Goal: Task Accomplishment & Management: Use online tool/utility

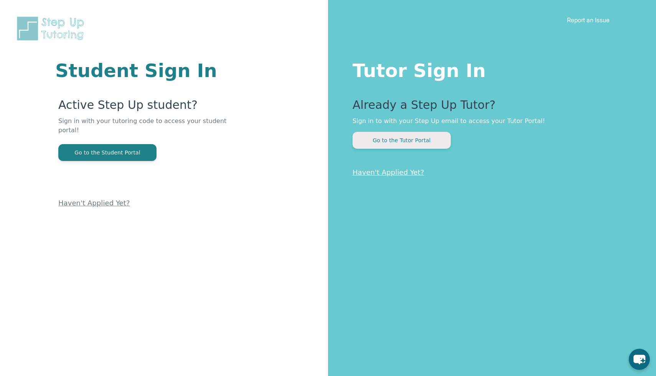
click at [404, 142] on button "Go to the Tutor Portal" at bounding box center [402, 140] width 98 height 17
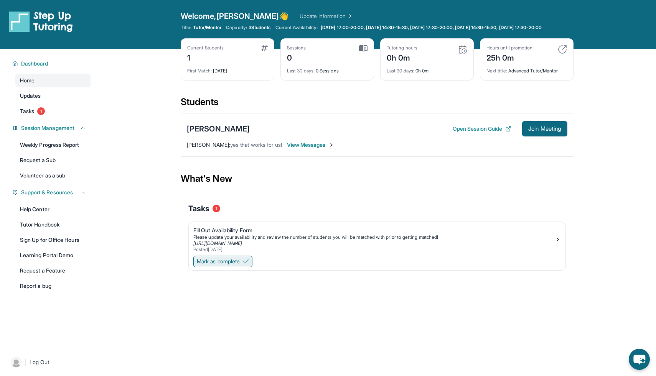
click at [233, 265] on button "Mark as complete" at bounding box center [222, 262] width 59 height 12
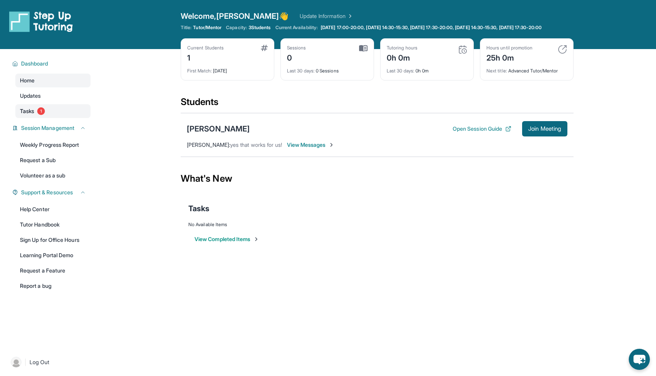
click at [47, 114] on link "Tasks 1" at bounding box center [52, 111] width 75 height 14
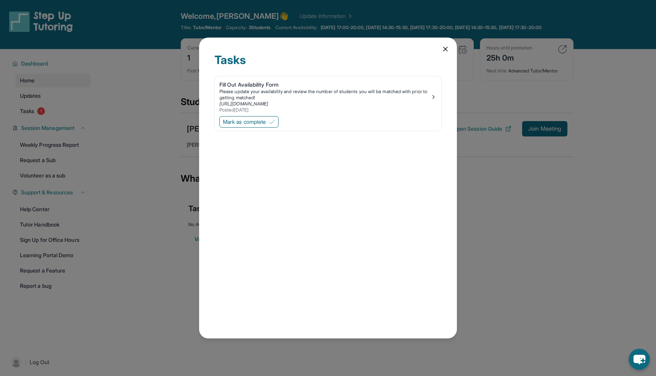
click at [442, 48] on icon at bounding box center [446, 49] width 8 height 8
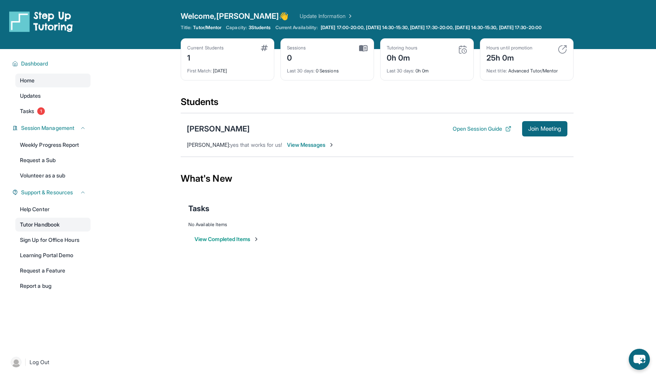
click at [65, 227] on link "Tutor Handbook" at bounding box center [52, 225] width 75 height 14
click at [230, 62] on div "Current Students 1" at bounding box center [227, 54] width 81 height 18
